Goal: Task Accomplishment & Management: Manage account settings

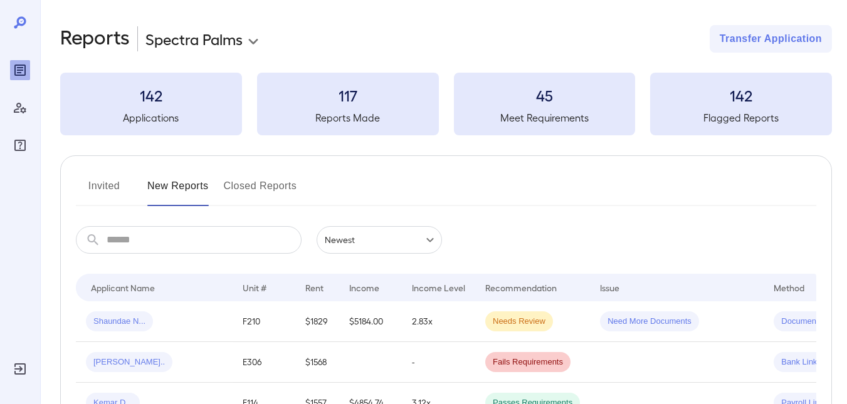
click at [102, 187] on button "Invited" at bounding box center [104, 191] width 56 height 30
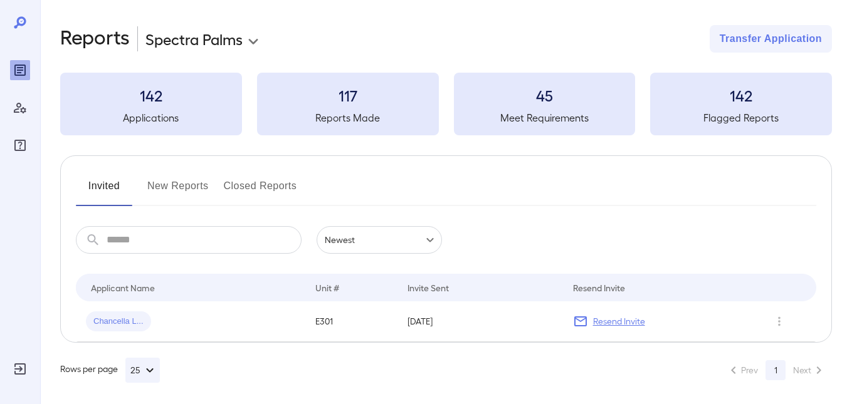
scroll to position [4, 0]
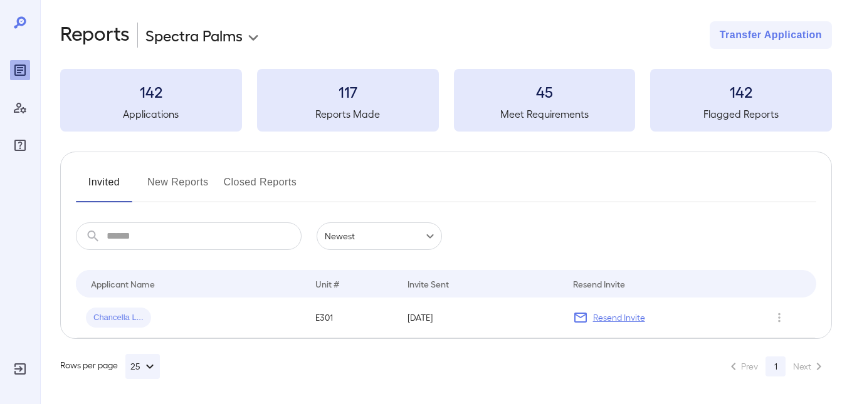
drag, startPoint x: 153, startPoint y: 177, endPoint x: 179, endPoint y: 170, distance: 26.6
click at [153, 179] on button "New Reports" at bounding box center [177, 187] width 61 height 30
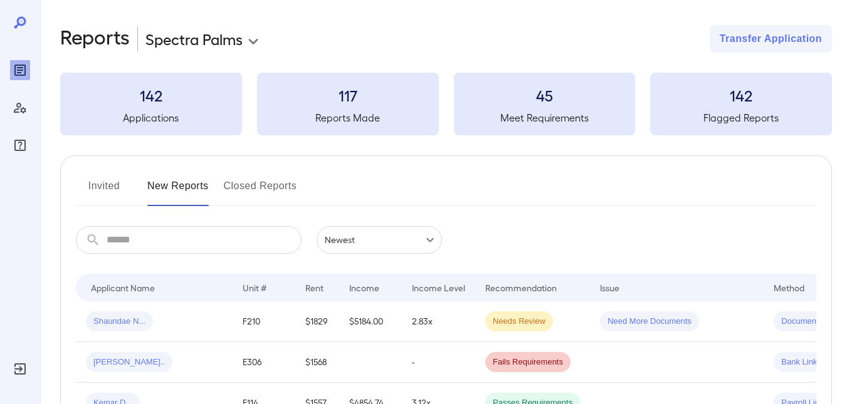
click at [111, 187] on button "Invited" at bounding box center [104, 191] width 56 height 30
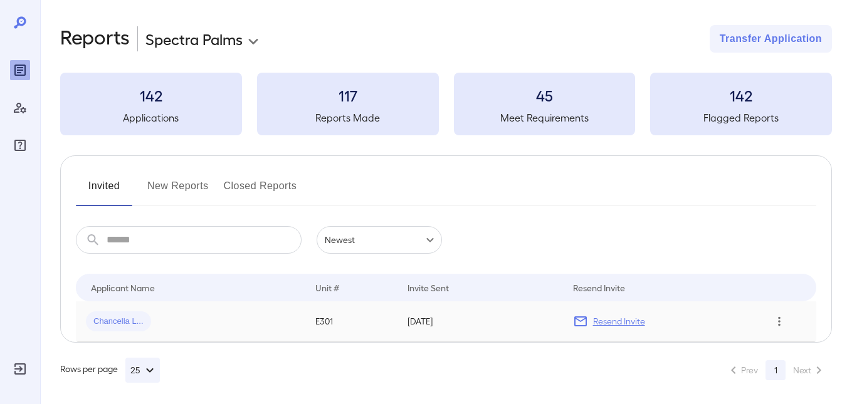
click at [782, 325] on icon "Row Actions" at bounding box center [779, 321] width 14 height 15
click at [769, 367] on li "Remove Application" at bounding box center [796, 367] width 99 height 20
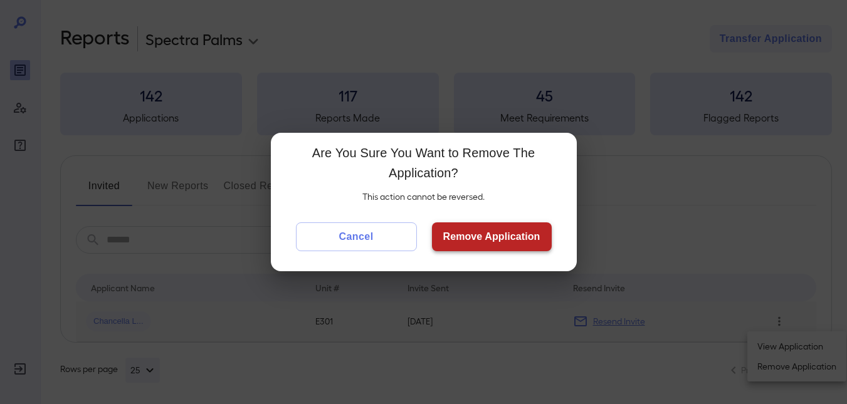
click at [480, 236] on button "Remove Application" at bounding box center [492, 237] width 120 height 29
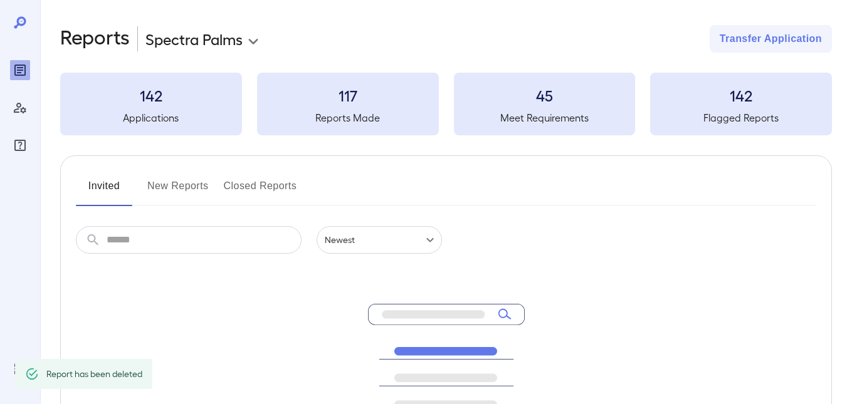
click at [169, 184] on button "New Reports" at bounding box center [177, 191] width 61 height 30
